Goal: Task Accomplishment & Management: Manage account settings

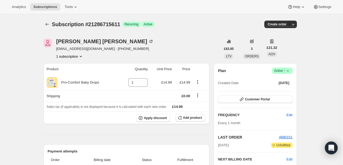
click at [291, 70] on icon at bounding box center [288, 70] width 5 height 5
click at [281, 93] on button "Cancel subscription" at bounding box center [284, 90] width 33 height 9
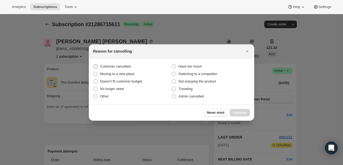
click at [98, 66] on label "Customer cancelled" at bounding box center [132, 66] width 79 height 7
click at [94, 65] on input "Customer cancelled" at bounding box center [93, 64] width 0 height 0
radio input "true"
click at [238, 113] on span "Continue" at bounding box center [240, 113] width 14 height 4
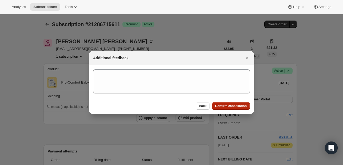
click at [237, 106] on span "Confirm cancellation" at bounding box center [231, 106] width 32 height 4
